Goal: Task Accomplishment & Management: Manage account settings

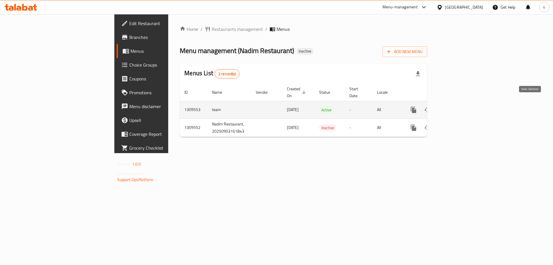
click at [458, 107] on icon "enhanced table" at bounding box center [455, 109] width 5 height 5
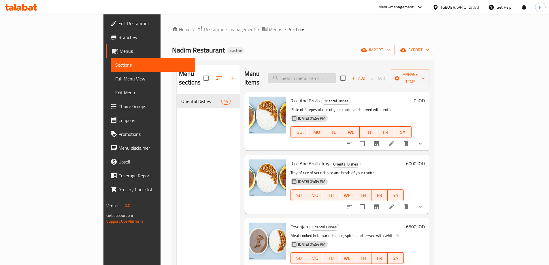
click at [334, 76] on input "search" at bounding box center [302, 78] width 68 height 10
paste input "Rice and Broth Tra"
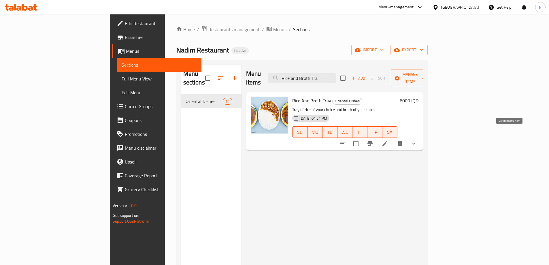
type input "Rice and Broth Tra"
click at [402, 141] on icon "delete" at bounding box center [400, 143] width 4 height 5
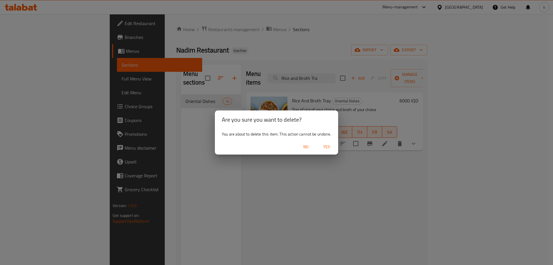
click at [332, 148] on span "Yes" at bounding box center [327, 146] width 14 height 7
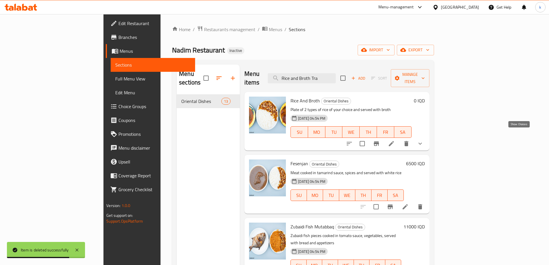
click at [423, 140] on icon "show more" at bounding box center [420, 143] width 7 height 7
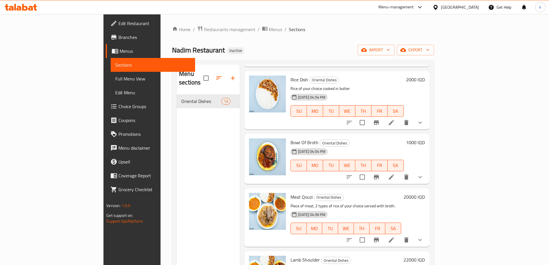
scroll to position [461, 0]
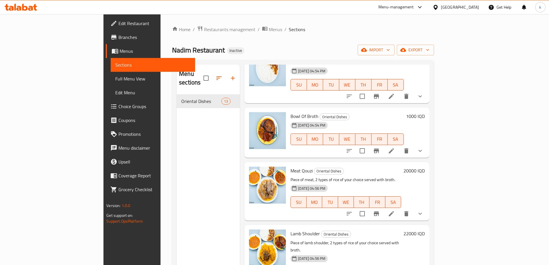
click at [115, 77] on span "Full Menu View" at bounding box center [152, 78] width 75 height 7
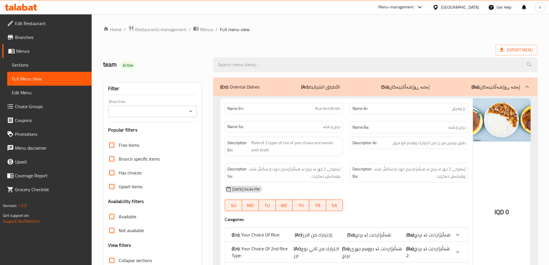
click at [158, 115] on div "Branches" at bounding box center [152, 111] width 89 height 12
click at [151, 107] on input "Branches" at bounding box center [148, 111] width 76 height 8
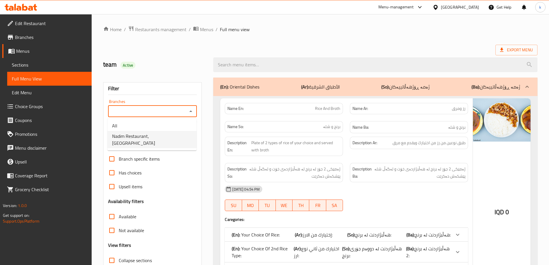
click at [152, 136] on span "Nadim Restaurant, [GEOGRAPHIC_DATA]" at bounding box center [152, 140] width 80 height 14
type input "Nadim Restaurant, [GEOGRAPHIC_DATA]"
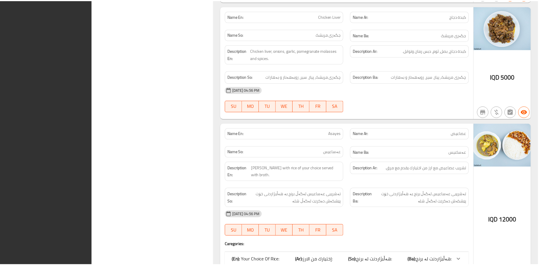
scroll to position [1817, 0]
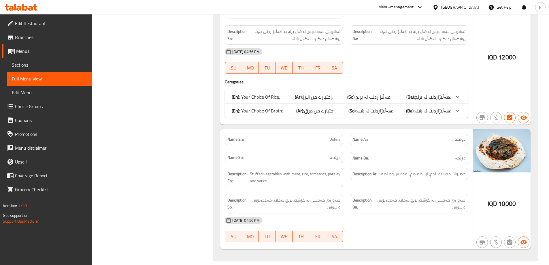
click at [31, 10] on icon at bounding box center [30, 8] width 5 height 5
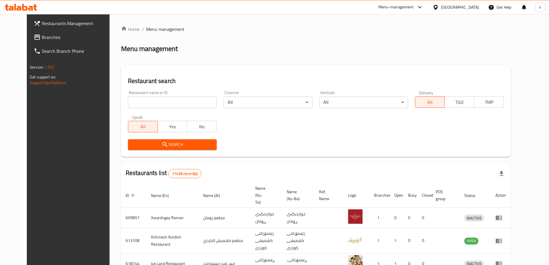
click at [143, 103] on input "search" at bounding box center [172, 102] width 89 height 12
click at [132, 97] on input "v" at bounding box center [172, 102] width 89 height 12
paste input "[PERSON_NAME] Restaurant"
type input "Nadim Restaurant"
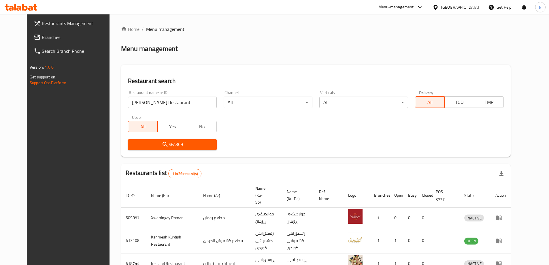
click at [133, 143] on span "Search" at bounding box center [173, 144] width 80 height 7
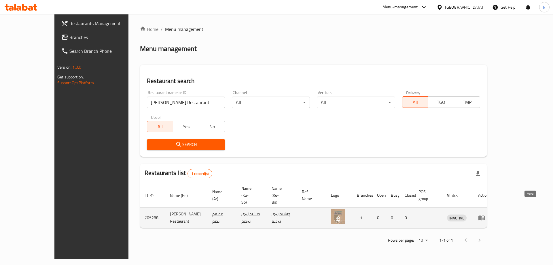
click at [485, 215] on icon "enhanced table" at bounding box center [481, 217] width 6 height 5
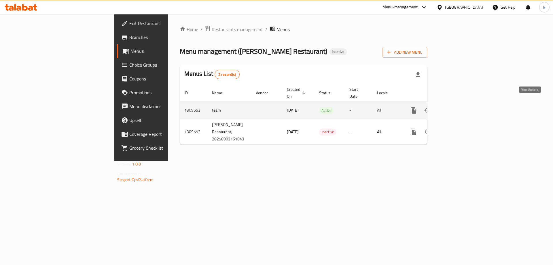
click at [459, 107] on icon "enhanced table" at bounding box center [455, 110] width 7 height 7
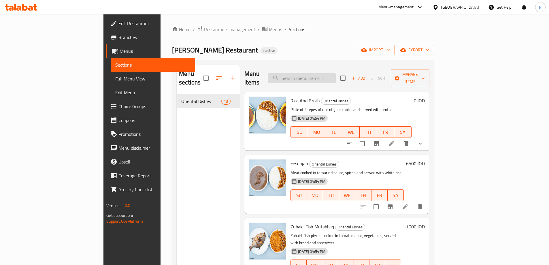
click at [335, 73] on input "search" at bounding box center [302, 78] width 68 height 10
paste input "Zubaidi Fish Mutabbaq"
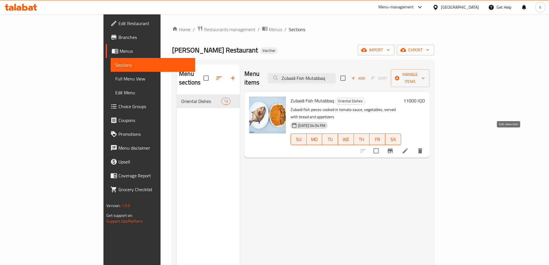
type input "Zubaidi Fish Mutabbaq"
click at [408, 147] on icon at bounding box center [405, 150] width 7 height 7
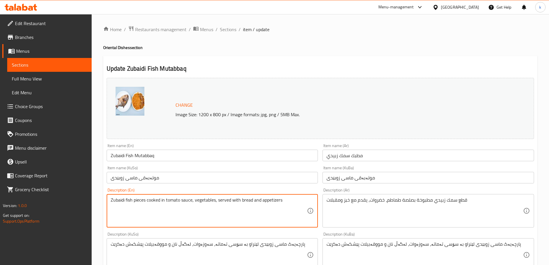
click at [181, 200] on textarea "Zubaidi fish pieces cooked in tomato sauce, vegetables, served with bread and a…" at bounding box center [209, 210] width 196 height 27
click at [244, 215] on textarea "Zubaidi fish pieces cooked in tomato sauce, vegetables, served with bread and a…" at bounding box center [209, 210] width 196 height 27
click at [283, 199] on textarea "Zubaidi fish pieces cooked in tomato sauce, vegetables, served with bread and a…" at bounding box center [209, 210] width 196 height 27
click at [204, 199] on textarea "Zubaidi fish pieces cooked in tomato sauce, vegetables, served with bread and a…" at bounding box center [209, 210] width 196 height 27
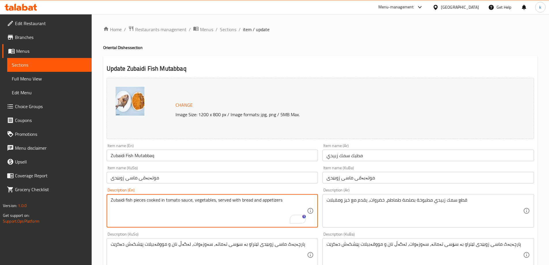
click at [204, 199] on textarea "Zubaidi fish pieces cooked in tomato sauce, vegetables, served with bread and a…" at bounding box center [209, 210] width 196 height 27
paste textarea "Sea bream pieces cooked in tomato and vegetable sauce served with rice"
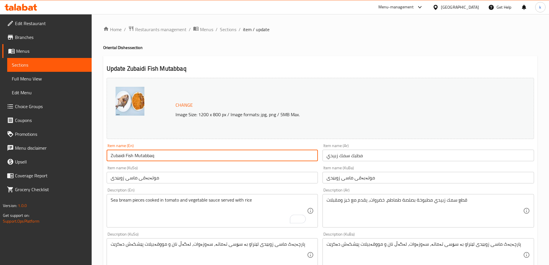
drag, startPoint x: 109, startPoint y: 154, endPoint x: 134, endPoint y: 154, distance: 24.2
click at [134, 154] on input "Zubaidi Fish Mutabbaq" at bounding box center [212, 156] width 211 height 12
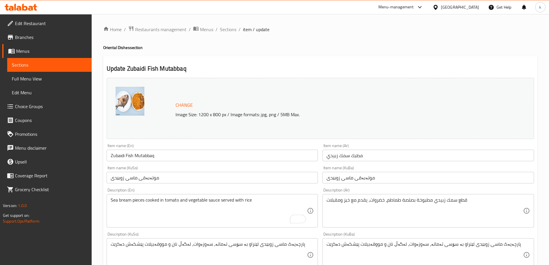
drag, startPoint x: 110, startPoint y: 198, endPoint x: 129, endPoint y: 200, distance: 19.1
click at [129, 200] on div "Sea bream pieces cooked in tomato and vegetable sauce served with rice Descript…" at bounding box center [212, 210] width 211 height 33
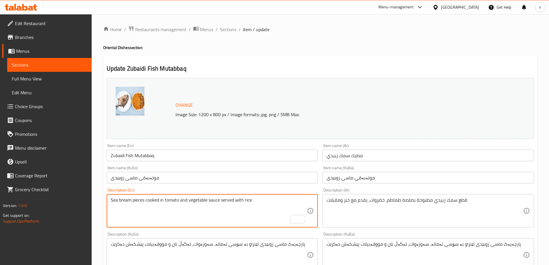
drag, startPoint x: 131, startPoint y: 199, endPoint x: 95, endPoint y: 196, distance: 36.7
click at [95, 196] on div "Home / Restaurants management / Menus / Sections / item / update Oriental Dishe…" at bounding box center [320, 248] width 457 height 468
paste textarea "Zubaidi Fish"
click at [128, 198] on textarea "Zubaidi Fish pieces cooked in tomato and vegetable sauce served with rice" at bounding box center [209, 210] width 196 height 27
type textarea "Zubaidi fish pieces cooked in tomato and vegetable sauce served with rice"
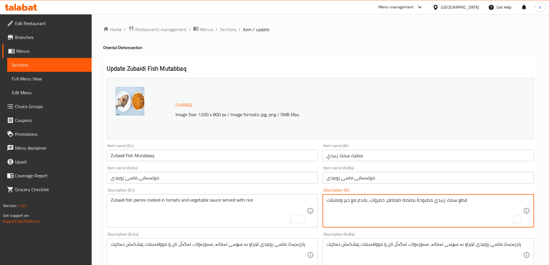
click at [374, 197] on textarea "قطع سمك زبيدي مطبوخة بصلصة طماطم، خضروات، يقدم مع خبز ومقبلات" at bounding box center [424, 210] width 196 height 27
paste textarea "وخضروات يقدم مع ارز"
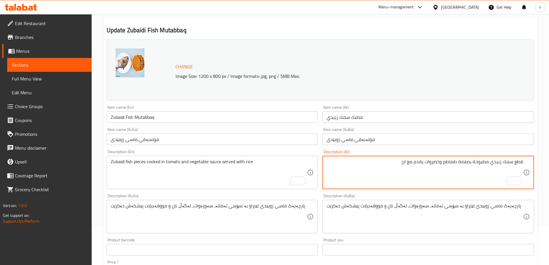
scroll to position [77, 0]
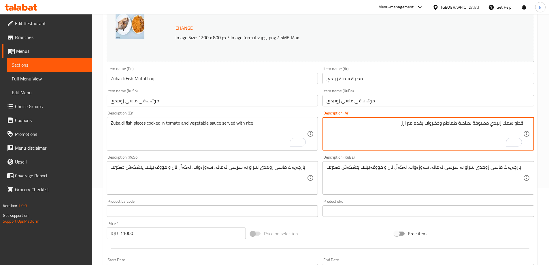
type textarea "قطع سمك زبيدي مطبوخة بصلصة طماطم وخضروات يقدم مع ارز"
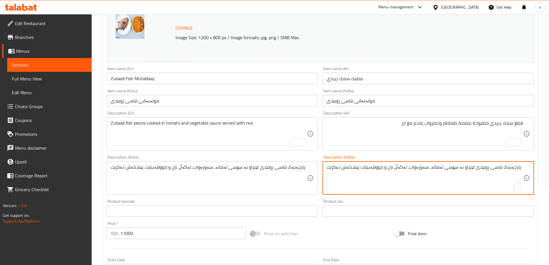
click at [375, 169] on textarea "پارچەیەک ماسی زوبێدی لێنراو بە سۆسی تەماتە، سەوزەوات، لەگەڵ نان و مووقەبیلات پێ…" at bounding box center [424, 177] width 196 height 27
paste textarea "بریمی دەریایی کە لەناو سۆسی تەماتە و سەوزەدا کوڵاوە و لەگەڵ برنجدا"
type textarea "پارچەی بریمی دەریایی کە لەناو سۆسی تەماتە و سەوزەدا کوڵاوە و لەگەڵ برنجدا پێشکە…"
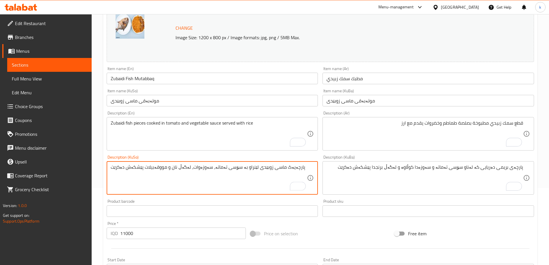
drag, startPoint x: 273, startPoint y: 170, endPoint x: 237, endPoint y: 169, distance: 36.3
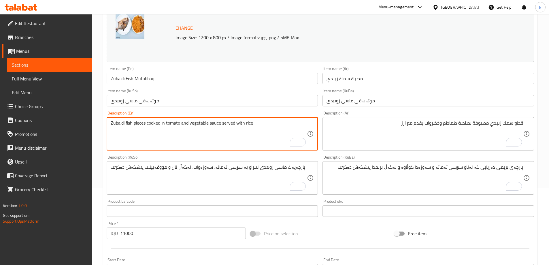
click at [215, 122] on textarea "Zubaidi fish pieces cooked in tomato and vegetable sauce served with rice" at bounding box center [209, 133] width 196 height 27
paste textarea "sauce"
type textarea "Zubaidi fish pieces cooked in tomato sauce and vegetable served with rice"
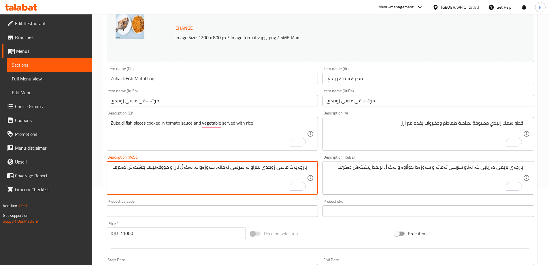
click at [293, 165] on textarea "پارچەیەک ماسی زوبێدی لێنراو بە سۆسی تەماتە، سەوزەوات، لەگەڵ نان و مووقەبیلات پێ…" at bounding box center [209, 177] width 196 height 27
drag, startPoint x: 132, startPoint y: 166, endPoint x: 165, endPoint y: 166, distance: 32.6
click at [165, 166] on textarea "پارچە ماسی زوبێدی لێنراو بە سۆسی تەماتە، سەوزەوات، لەگەڵ نان و مووقەبیلات پێشکە…" at bounding box center [209, 177] width 196 height 27
drag, startPoint x: 167, startPoint y: 166, endPoint x: 199, endPoint y: 167, distance: 32.6
click at [199, 167] on textarea "پارچە ماسی زوبێدی لێنراو بە سۆسی تەماتە، سەوزەوات، لەگەڵ نان و مووقەبیلات پێشکە…" at bounding box center [209, 177] width 196 height 27
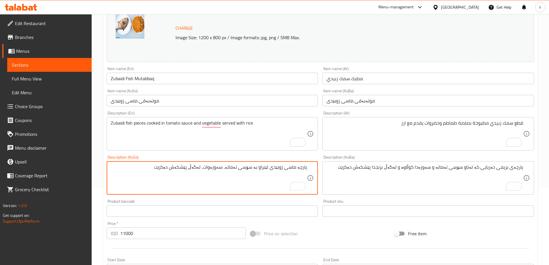
click at [203, 165] on textarea "پارچە ماسی زوبێدی لێنراو بە سۆسی تەماتە، سەوزەوات، لەگەڵ پێشکەش دەکرێت" at bounding box center [209, 177] width 196 height 27
paste textarea "لەگەڵ"
click at [195, 169] on textarea "پارچە ماسی زوبێدی لێنراو بە سۆسی تەماتە و سەوزەوات پێشکەش دەکرێت لەگەڵ برنج" at bounding box center [209, 177] width 196 height 27
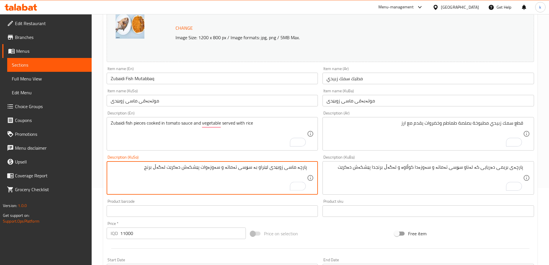
click at [195, 169] on textarea "پارچە ماسی زوبێدی لێنراو بە سۆسی تەماتە و سەوزەوات پێشکەش دەکرێت لەگەڵ برنج" at bounding box center [209, 177] width 196 height 27
type textarea "پارچە ماسی زوبێدی لێنراو بە سۆسی تەماتە و سەوزەوات پێشکەش دەکرێت لەگەڵ برنج"
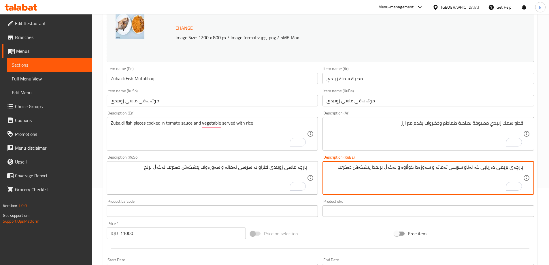
click at [375, 167] on textarea "پارچەی بریمی دەریایی کە لەناو سۆسی تەماتە و سەوزەدا کوڵاوە و لەگەڵ برنجدا پێشکە…" at bounding box center [424, 177] width 196 height 27
paste textarea "ماسی زوبێدی لێنراو بە سۆسی تەماتە و سەوزەوات پێشکەش دەکرێت لەگەڵ برنج"
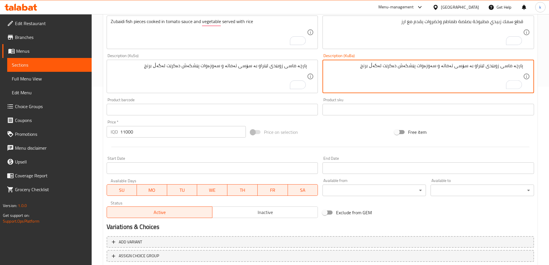
scroll to position [192, 0]
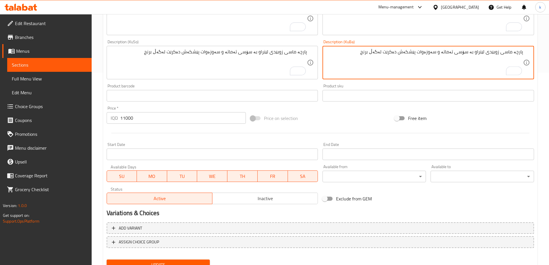
type textarea "پارچە ماسی زوبێدی لێنراو بە سۆسی تەماتە و سەوزەوات پێشکەش دەکرێت لەگەڵ برنج"
click at [199, 260] on button "Update" at bounding box center [158, 264] width 103 height 11
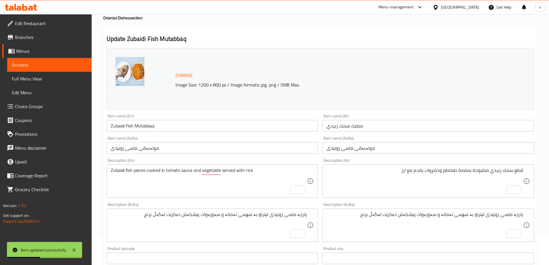
scroll to position [0, 0]
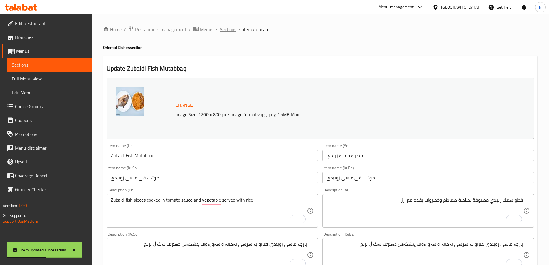
click at [229, 32] on span "Sections" at bounding box center [228, 29] width 16 height 7
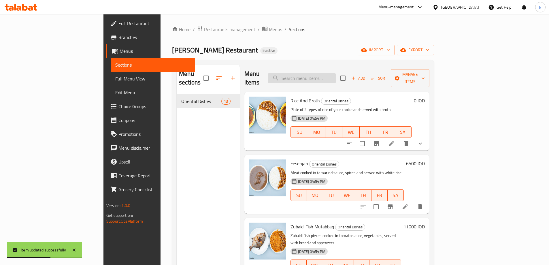
click at [327, 77] on input "search" at bounding box center [302, 78] width 68 height 10
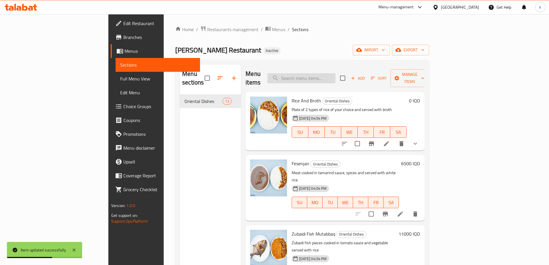
paste input "قلية"
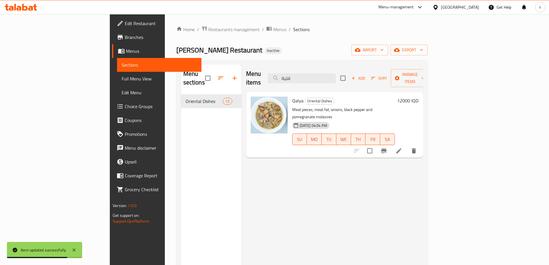
type input "قلية"
click at [402, 147] on icon at bounding box center [398, 150] width 7 height 7
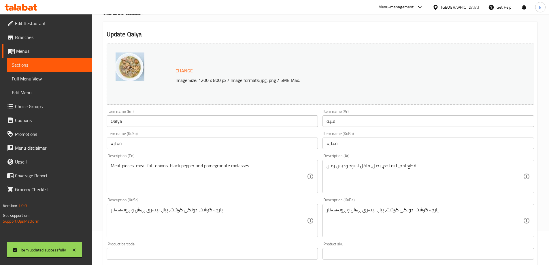
scroll to position [38, 0]
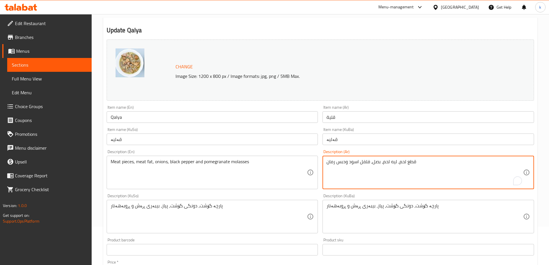
click at [377, 164] on textarea "قطع لحم، ليه لحم، بصل، فلفل اسود ودبس رمان" at bounding box center [424, 172] width 196 height 27
paste textarea "قطع لحم, ليه لحم, بصل, فلفل اسود ودبس رمان. يقدم مع الرز"
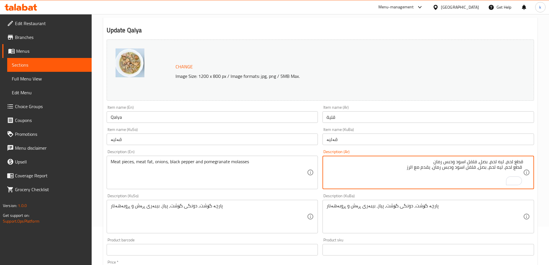
click at [452, 168] on textarea "قطع لحم، ليه لحم، بصل، فلفل اسود ودبس رمان قطع لحم, ليه لحم, بصل, فلفل اسود ودب…" at bounding box center [424, 172] width 196 height 27
type textarea "قطع لحم، ليه لحم، بصل، فلفل اسود ودبس رمان قطع لحم, ليه لحم, بصل, فلفل اسود، دب…"
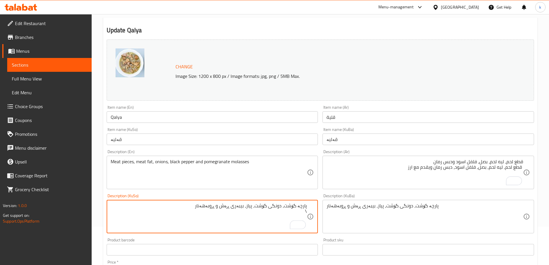
type textarea "پارچە گۆشت، دونگی گۆشت، پیاز، بیبەری ڕەش و ڕوبەهەنار \"
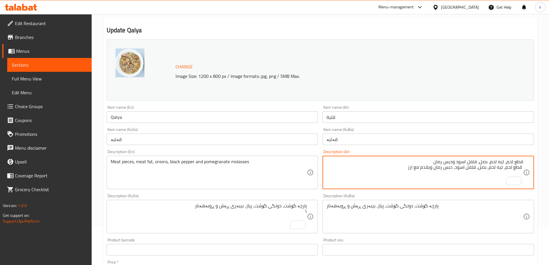
drag, startPoint x: 428, startPoint y: 162, endPoint x: 531, endPoint y: 158, distance: 102.9
click at [531, 158] on div "قطع لحم، ليه لحم، بصل، فلفل اسود ودبس رمان قطع لحم, ليه لحم, بصل, فلفل اسود، دب…" at bounding box center [427, 172] width 211 height 33
drag, startPoint x: 434, startPoint y: 162, endPoint x: 385, endPoint y: 164, distance: 48.7
click at [385, 164] on textarea "قطع لحم, ليه لحم, بصل, فلفل اسود، دبس رمان ويقدم مع ارز" at bounding box center [424, 172] width 196 height 27
type textarea "قطع لحم, ليه لحم, بصل, فلفل اسود، دبس رمان ويقدم مع ارز"
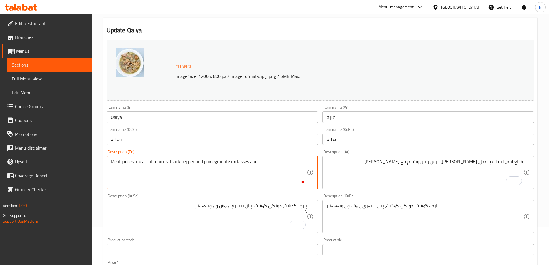
paste textarea "Served with rice"
click at [200, 162] on textarea "Meat pieces, meat fat, onions, black pepper and pomegranate molasses and served…" at bounding box center [209, 172] width 196 height 27
type textarea "Meat pieces, meat fat, onions, black pepper, pomegranate molasses and served wi…"
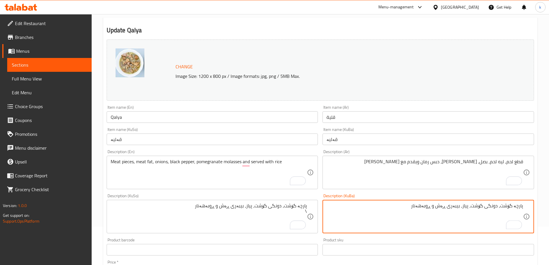
click at [436, 206] on textarea "پارچە گۆشت، دونگی گۆشت، پیاز، بیبەری ڕەش و ڕوبەهەنار" at bounding box center [424, 216] width 196 height 27
paste textarea "لەگەڵ برنج پێشکەش دەکرێت"
drag, startPoint x: 363, startPoint y: 206, endPoint x: 397, endPoint y: 207, distance: 34.0
click at [397, 207] on textarea "پارچە گۆشت، دونگی گۆشت، پیاز، بیبەری ڕەش، ڕوبەهەنار و لەگەڵ برنج پێشکەش دەکرێت" at bounding box center [424, 216] width 196 height 27
paste textarea "پێشکەش دەکرێت"
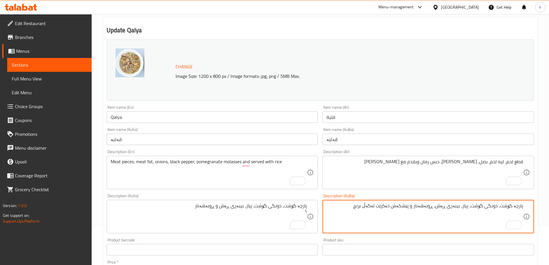
click at [400, 205] on textarea "پارچە گۆشت، دونگی گۆشت، پیاز، بیبەری ڕەش، ڕوبەهەنار و پێشکەش دەکرێت لەگەڵ برنج" at bounding box center [424, 216] width 196 height 27
type textarea "پارچە گۆشت، دونگی گۆشت، پیاز، بیبەری ڕەش، ڕوبەهەنار و پێشکەش دەکرێت لەگەڵ برنج"
click at [249, 201] on div "پارچە گۆشت، دونگی گۆشت، پیاز، بیبەری ڕەش و ڕوبەهەنار \ Description (KuSo)" at bounding box center [212, 216] width 211 height 33
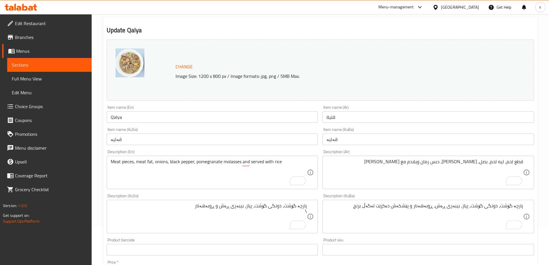
click at [249, 201] on div "پارچە گۆشت، دونگی گۆشت، پیاز، بیبەری ڕەش و ڕوبەهەنار \ Description (KuSo)" at bounding box center [212, 216] width 211 height 33
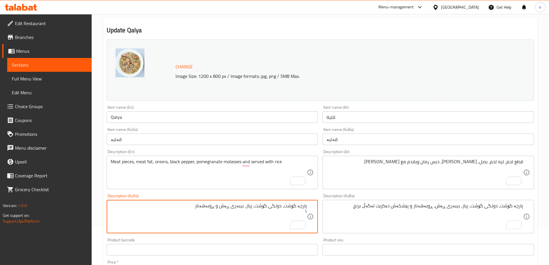
click at [251, 204] on textarea "پارچە گۆشت، دونگی گۆشت، پیاز، بیبەری ڕەش و ڕوبەهەنار \" at bounding box center [209, 216] width 196 height 27
click at [258, 216] on textarea "پارچە گۆشت، دونگی گۆشت، پیاز، بیبەری ڕەش و ڕوبەهەنار \" at bounding box center [209, 216] width 196 height 27
paste textarea "پارچە گۆشت، دونگی گۆشت، پیاز، بیبەری ڕەش، ڕوبەهەنار و پێشکەش دەکرێت لەگەڵ برنج"
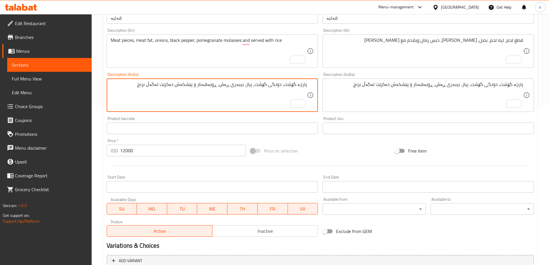
scroll to position [217, 0]
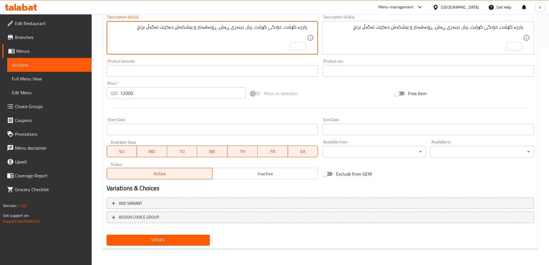
type textarea "پارچە گۆشت، دونگی گۆشت، پیاز، بیبەری ڕەش، ڕوبەهەنار و پێشکەش دەکرێت لەگەڵ برنج"
click at [166, 243] on span "Update" at bounding box center [158, 239] width 94 height 7
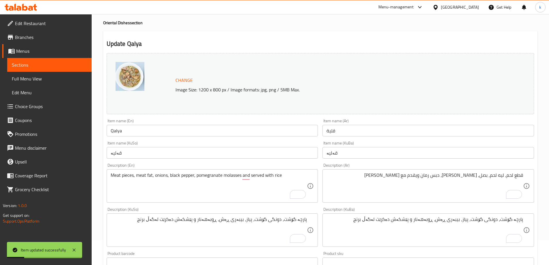
scroll to position [0, 0]
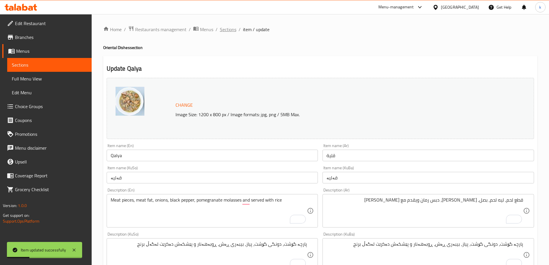
click at [224, 31] on span "Sections" at bounding box center [228, 29] width 16 height 7
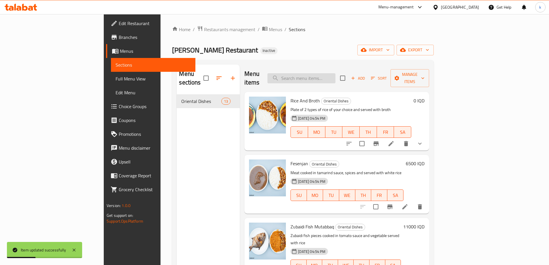
click at [324, 73] on input "search" at bounding box center [301, 78] width 68 height 10
paste input "تشريب لحم"
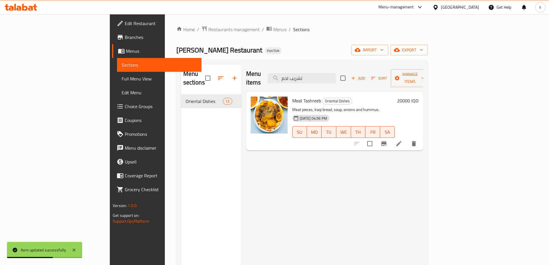
type input "تشريب لحم"
click at [407, 139] on li at bounding box center [399, 143] width 16 height 10
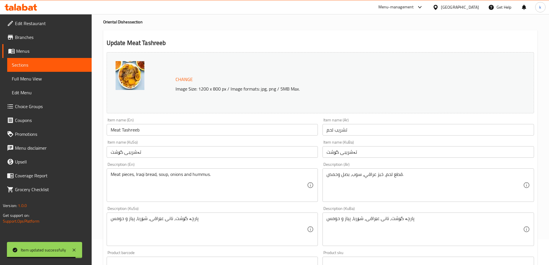
scroll to position [38, 0]
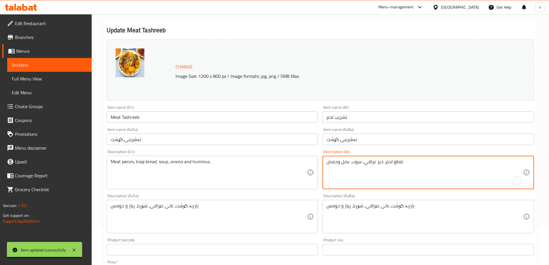
click at [432, 164] on textarea "قطع لحم، خبز عراقي، سوب، بصل و[GEOGRAPHIC_DATA]." at bounding box center [424, 172] width 196 height 27
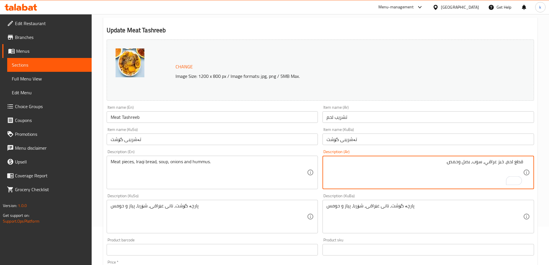
paste textarea "قطع لحم, خبز عراقي, سوب, بصل وحمص. مع الرز"
click at [468, 168] on textarea "قطع لحم، خبز عراقي، سوب، بصل وحمص. قطع لحم, خبز عراقي, سوب, بصل وحمص. مع الرز" at bounding box center [424, 172] width 196 height 27
drag, startPoint x: 441, startPoint y: 162, endPoint x: 523, endPoint y: 158, distance: 82.2
click at [523, 158] on div "قطع لحم، خبز عراقي، سوب، بصل وحمص. قطع لحم, خبز عراقي, سوب, بصل وحمص مع ارز Des…" at bounding box center [427, 172] width 211 height 33
type textarea "قطع لحم, خبز عراقي, سوب, بصل وحمص مع ارز"
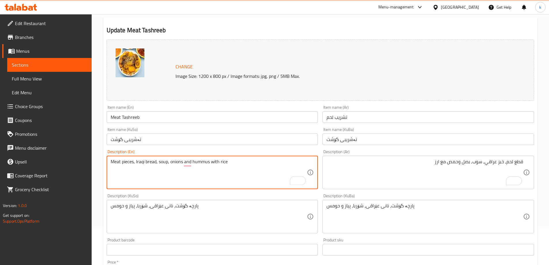
type textarea "Meat pieces, Iraqi bread, soup, onions and hummus with rice"
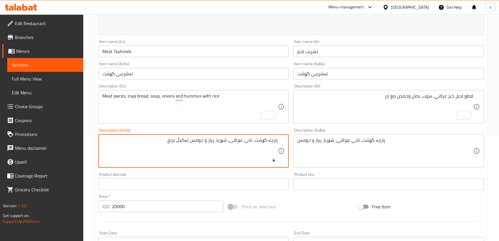
scroll to position [108, 0]
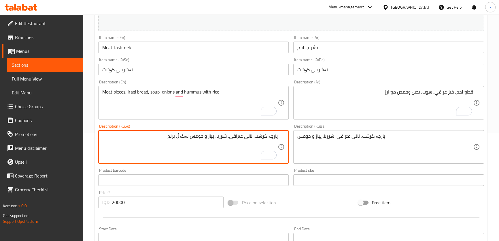
click at [220, 137] on textarea "پارچە گۆشت، نانی عێراقی، شۆربا، پیاز و حومس لەگەڵ برنج" at bounding box center [190, 146] width 176 height 27
type textarea "پارچە گۆشت، نانی عێراقی، شۆربا، پیاز و حومس لەگەڵ برنج"
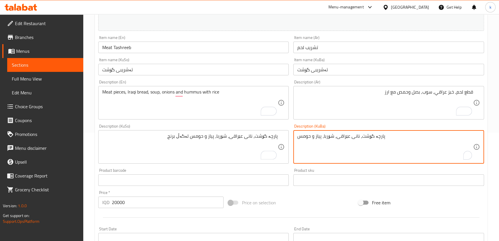
click at [334, 136] on textarea "پارچە گۆشت، نانی عێراقی، شۆربا، پیاز و حومس" at bounding box center [385, 146] width 176 height 27
paste textarea "لەگەڵ برنج"
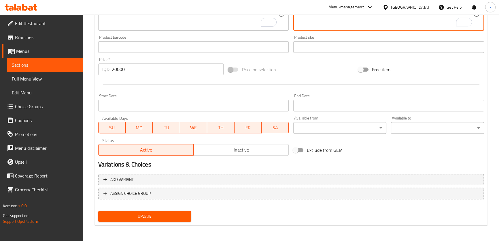
type textarea "پارچە گۆشت، نانی عێراقی، شۆربا، پیاز و حومس لەگەڵ برنج"
click at [179, 211] on button "Update" at bounding box center [144, 216] width 93 height 11
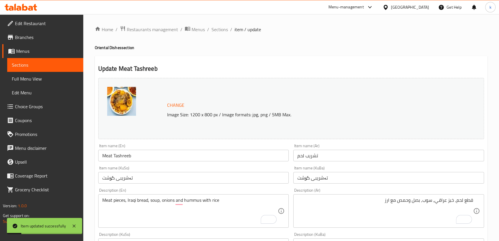
scroll to position [0, 0]
click at [219, 29] on span "Sections" at bounding box center [219, 29] width 16 height 7
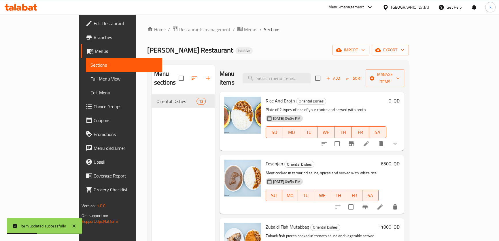
click at [90, 77] on span "Full Menu View" at bounding box center [123, 78] width 67 height 7
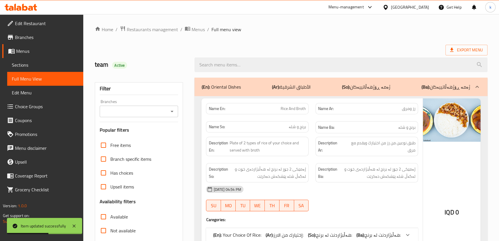
click at [118, 106] on div "Branches" at bounding box center [139, 111] width 79 height 12
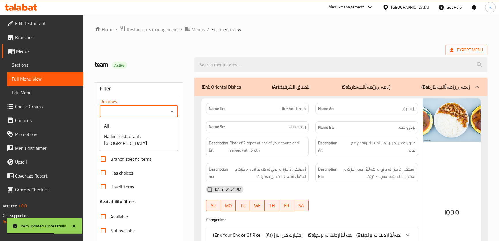
click at [124, 112] on input "Branches" at bounding box center [134, 111] width 66 height 8
click at [129, 135] on span "Nadim Restaurant, Al- Ishtiraki" at bounding box center [138, 140] width 69 height 14
type input "Nadim Restaurant, [GEOGRAPHIC_DATA]"
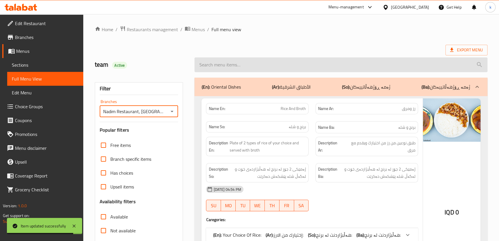
click at [239, 63] on input "search" at bounding box center [340, 64] width 293 height 15
paste input "پارچە گۆشت، نانی عێراقی، شۆربا، پیاز و حومس لەگەڵ برنج"
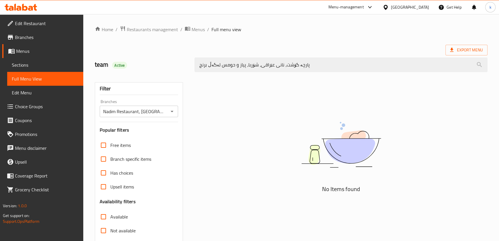
drag, startPoint x: 318, startPoint y: 68, endPoint x: 183, endPoint y: 64, distance: 134.9
click at [183, 64] on div "team Active پارچە گۆشت، نانی عێراقی، شۆربا، پیاز و حومس لەگەڵ برنج" at bounding box center [291, 65] width 400 height 26
paste input "Zubaidi Fish Mutabbaq"
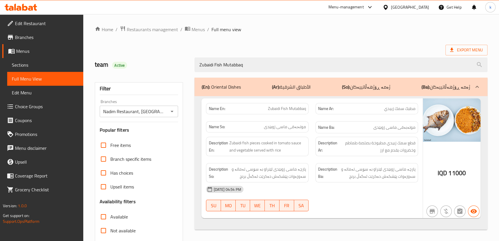
drag, startPoint x: 266, startPoint y: 66, endPoint x: 177, endPoint y: 62, distance: 88.2
click at [177, 62] on div "team Active Zubaidi Fish Mutabbaq" at bounding box center [291, 65] width 400 height 26
paste input "Qalya"
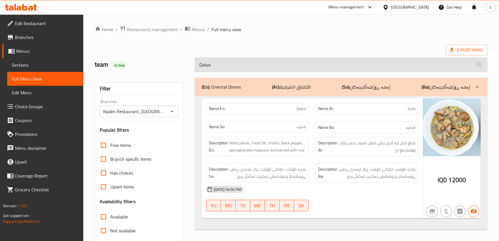
click at [220, 63] on input "Qalya" at bounding box center [340, 64] width 293 height 15
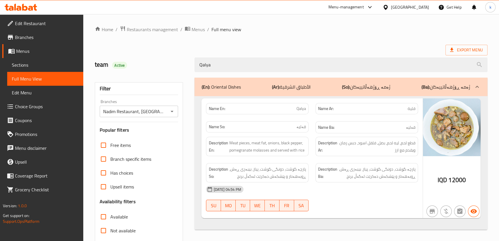
paste input "Meat Tashrib"
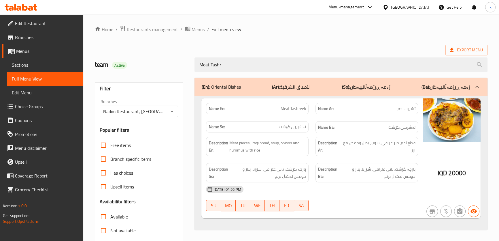
type input "Meat Tashr"
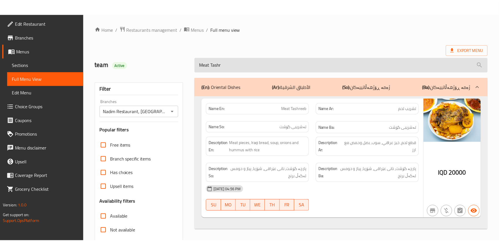
scroll to position [66, 0]
